Goal: Task Accomplishment & Management: Manage account settings

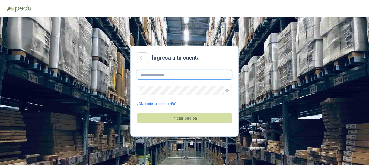
click at [164, 76] on input "text" at bounding box center [184, 75] width 95 height 10
type input "*"
type input "**********"
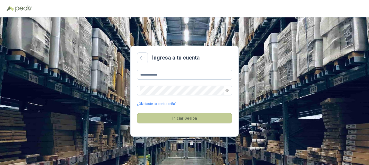
click at [178, 118] on button "Iniciar Sesión" at bounding box center [184, 118] width 95 height 10
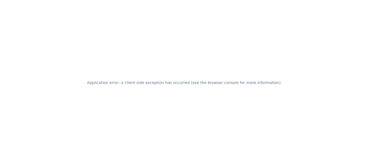
click at [181, 84] on h2 "Application error: a client-side exception has occurred (see the browser consol…" at bounding box center [184, 83] width 195 height 8
drag, startPoint x: 227, startPoint y: 54, endPoint x: 242, endPoint y: 47, distance: 16.6
click at [232, 51] on div "Application error: a client-side exception has occurred (see the browser consol…" at bounding box center [184, 82] width 369 height 165
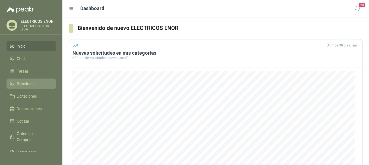
click at [26, 84] on span "Solicitudes" at bounding box center [26, 84] width 19 height 6
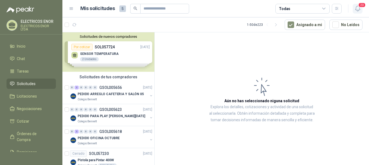
click at [359, 7] on span "20" at bounding box center [362, 4] width 8 height 5
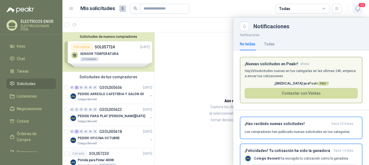
click at [359, 8] on icon "button" at bounding box center [357, 8] width 7 height 7
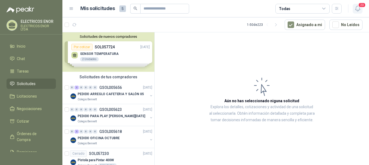
click at [359, 6] on span "20" at bounding box center [362, 4] width 8 height 5
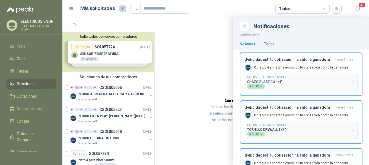
scroll to position [1131, 0]
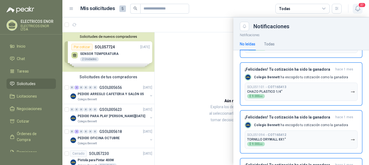
click at [358, 7] on icon "button" at bounding box center [357, 8] width 7 height 7
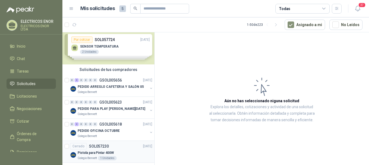
scroll to position [0, 0]
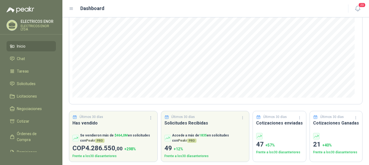
scroll to position [80, 0]
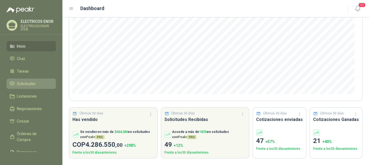
click at [27, 81] on span "Solicitudes" at bounding box center [26, 84] width 19 height 6
